Goal: Task Accomplishment & Management: Manage account settings

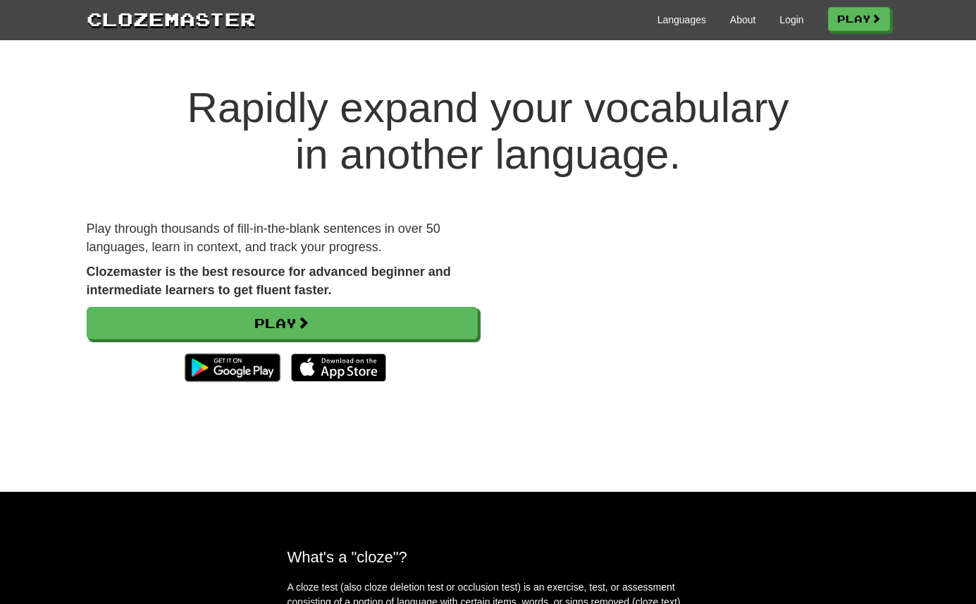
click at [797, 20] on div "Languages About Login Play" at bounding box center [573, 19] width 635 height 26
click at [792, 21] on link "Login" at bounding box center [792, 20] width 24 height 14
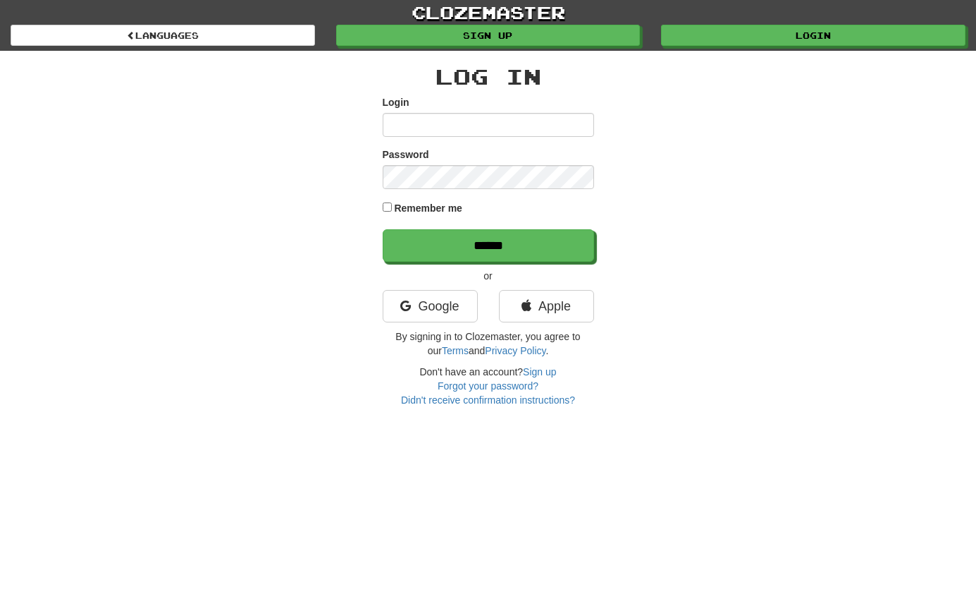
click at [466, 130] on input "Login" at bounding box center [489, 125] width 212 height 24
type input "**********"
